Goal: Information Seeking & Learning: Find specific fact

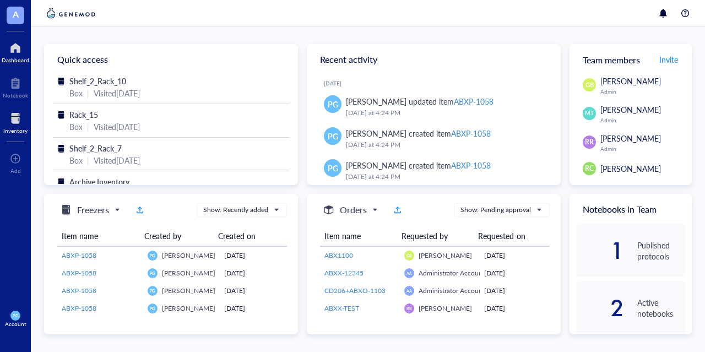
click at [8, 119] on div at bounding box center [15, 119] width 24 height 18
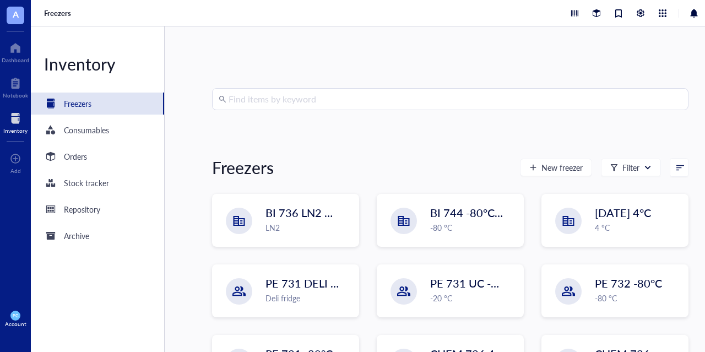
click at [342, 99] on input "search" at bounding box center [456, 99] width 454 height 21
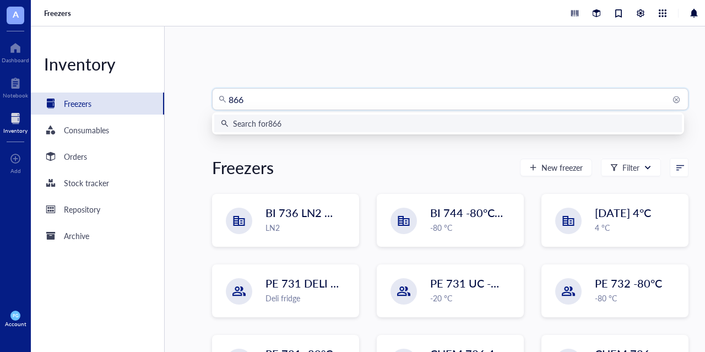
type input "8660"
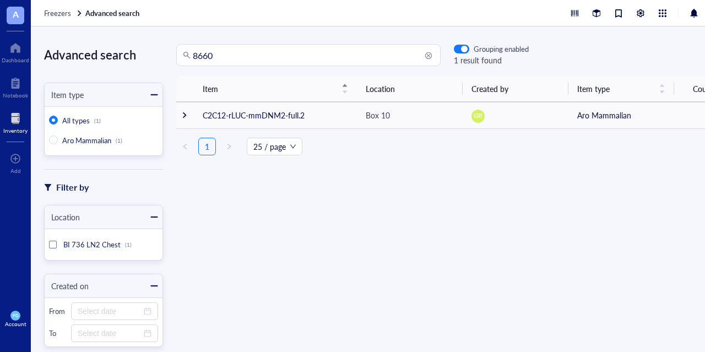
click at [225, 58] on input "8660" at bounding box center [313, 55] width 241 height 21
type input "8"
type input "8660"
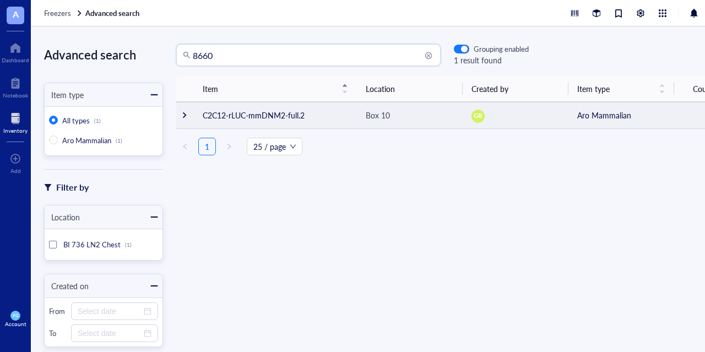
click at [186, 117] on div at bounding box center [185, 115] width 8 height 8
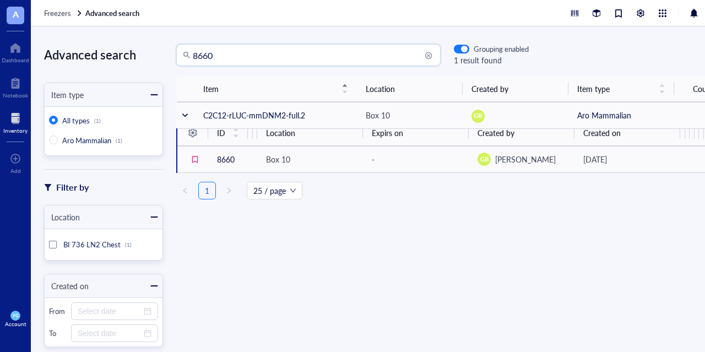
drag, startPoint x: 225, startPoint y: 51, endPoint x: 89, endPoint y: 60, distance: 137.0
click at [89, 60] on div "Advanced search Item type All types (1) Aro Mammalian (1) Filter by Location BI…" at bounding box center [383, 189] width 705 height 326
type input "ABXP-1261"
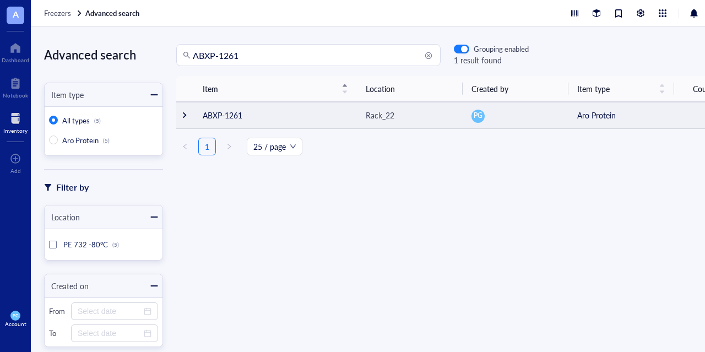
click at [186, 117] on div at bounding box center [185, 115] width 8 height 8
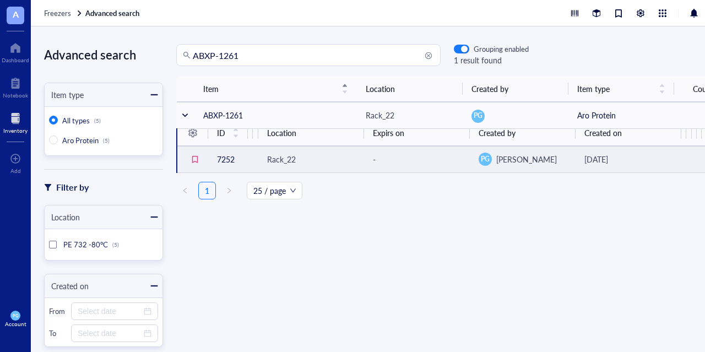
click at [227, 156] on td "7252" at bounding box center [228, 159] width 40 height 26
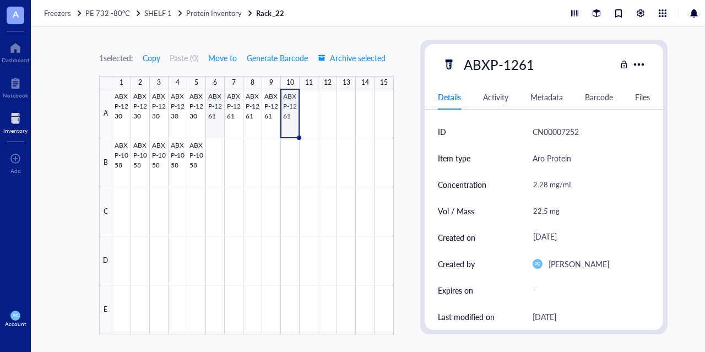
click at [212, 118] on div at bounding box center [253, 211] width 282 height 245
click at [230, 118] on div at bounding box center [253, 211] width 282 height 245
click at [257, 118] on div at bounding box center [253, 211] width 282 height 245
click at [274, 117] on div at bounding box center [253, 211] width 282 height 245
click at [285, 117] on div at bounding box center [253, 211] width 282 height 245
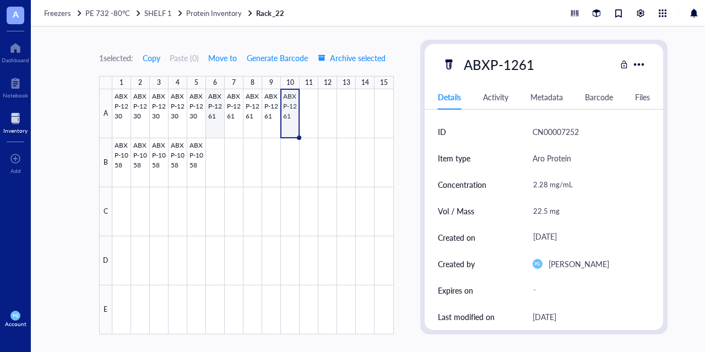
click at [212, 118] on div at bounding box center [253, 211] width 282 height 245
click at [231, 118] on div at bounding box center [253, 211] width 282 height 245
click at [256, 125] on div at bounding box center [253, 211] width 282 height 245
click at [269, 125] on div at bounding box center [253, 211] width 282 height 245
click at [290, 123] on div at bounding box center [253, 211] width 282 height 245
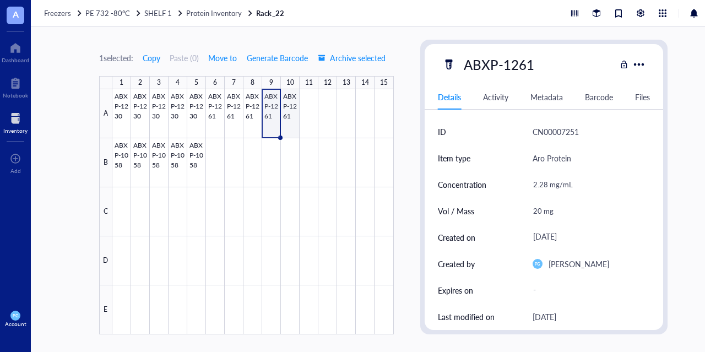
type textarea "Keep everyone on the same page…"
